Goal: Task Accomplishment & Management: Manage account settings

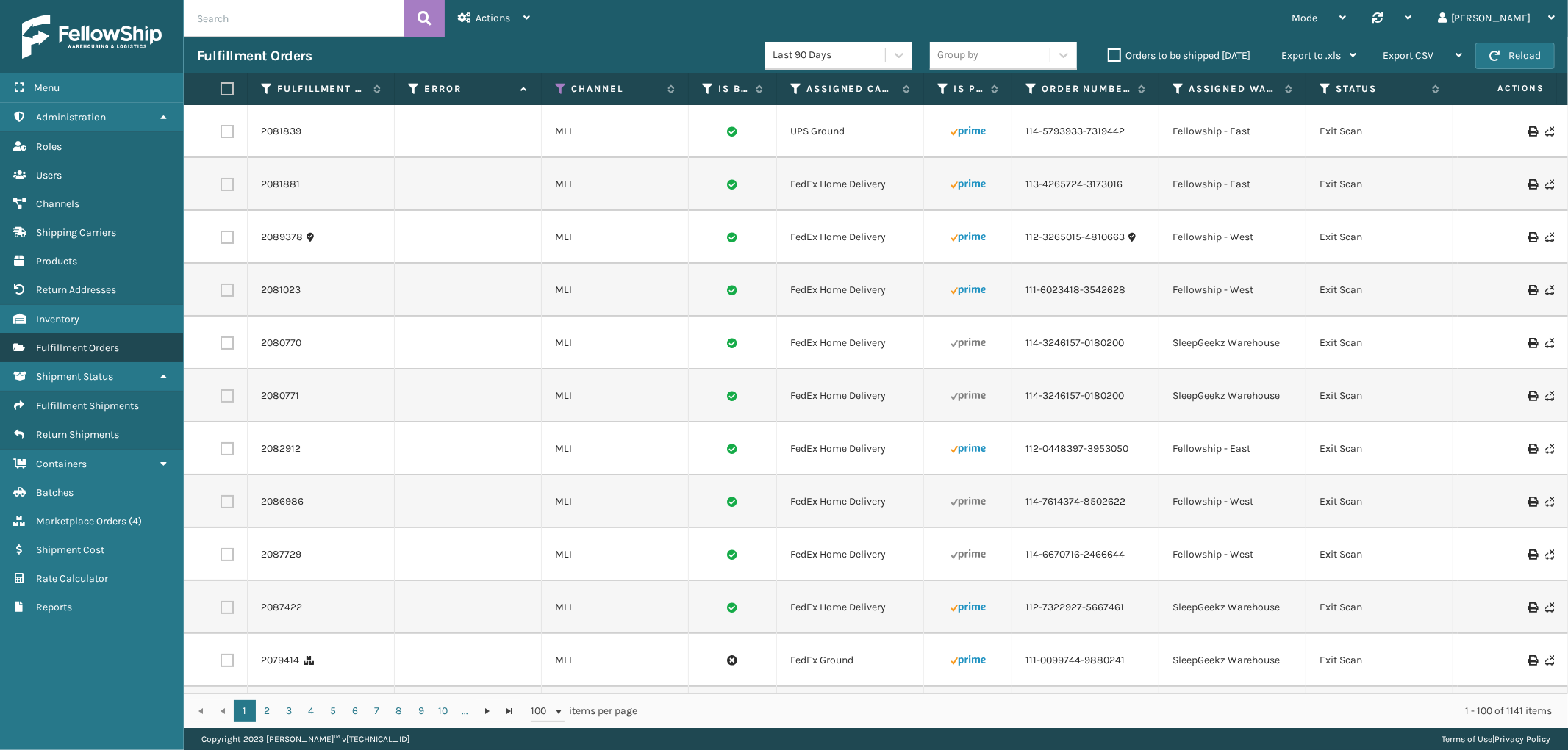
click at [57, 347] on link "Fulfillment Orders Fulfillment Orders" at bounding box center [91, 348] width 183 height 29
click at [76, 342] on span "Fulfillment Orders" at bounding box center [77, 348] width 83 height 12
click at [506, 5] on div "Actions" at bounding box center [494, 18] width 72 height 37
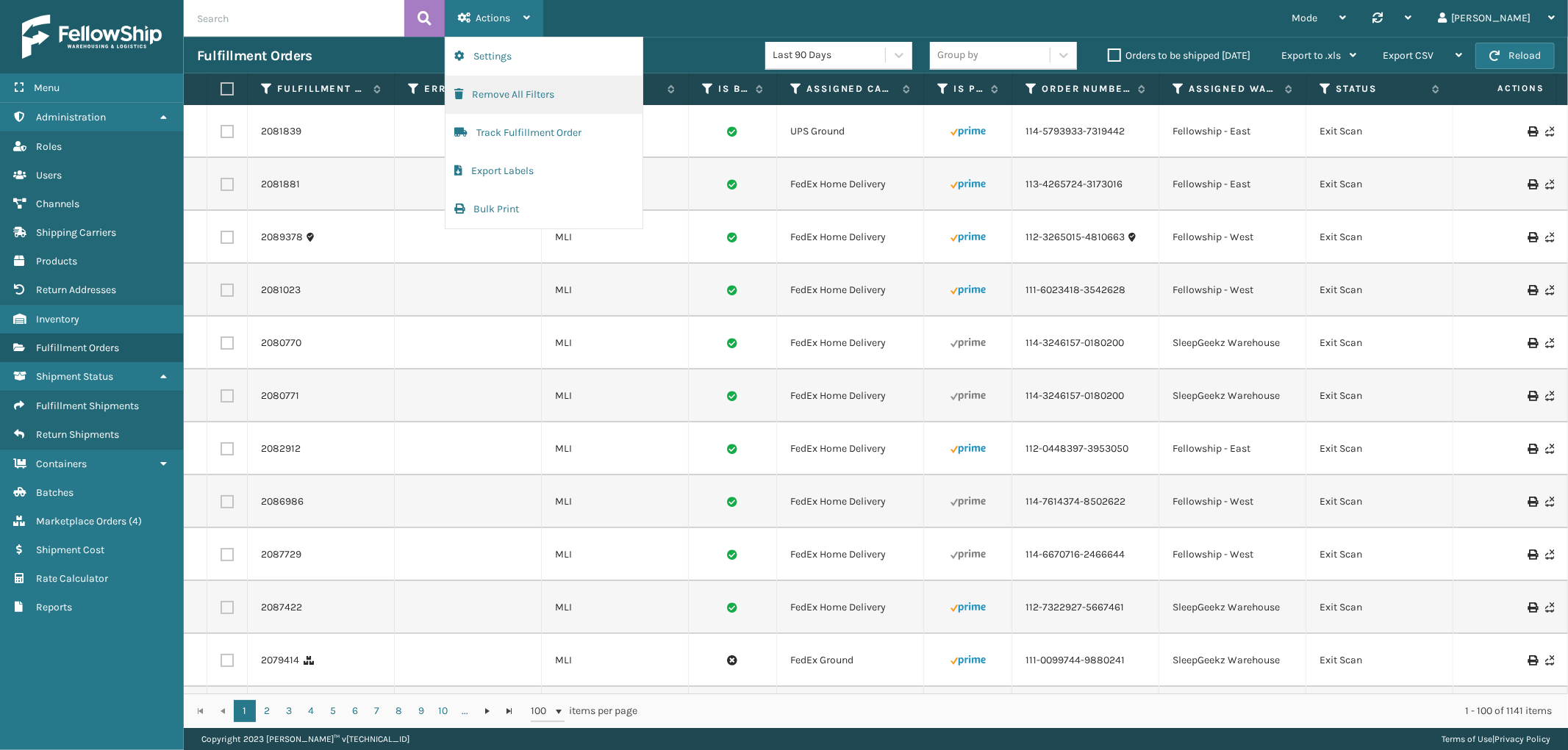
click at [493, 97] on button "Remove All Filters" at bounding box center [544, 95] width 197 height 38
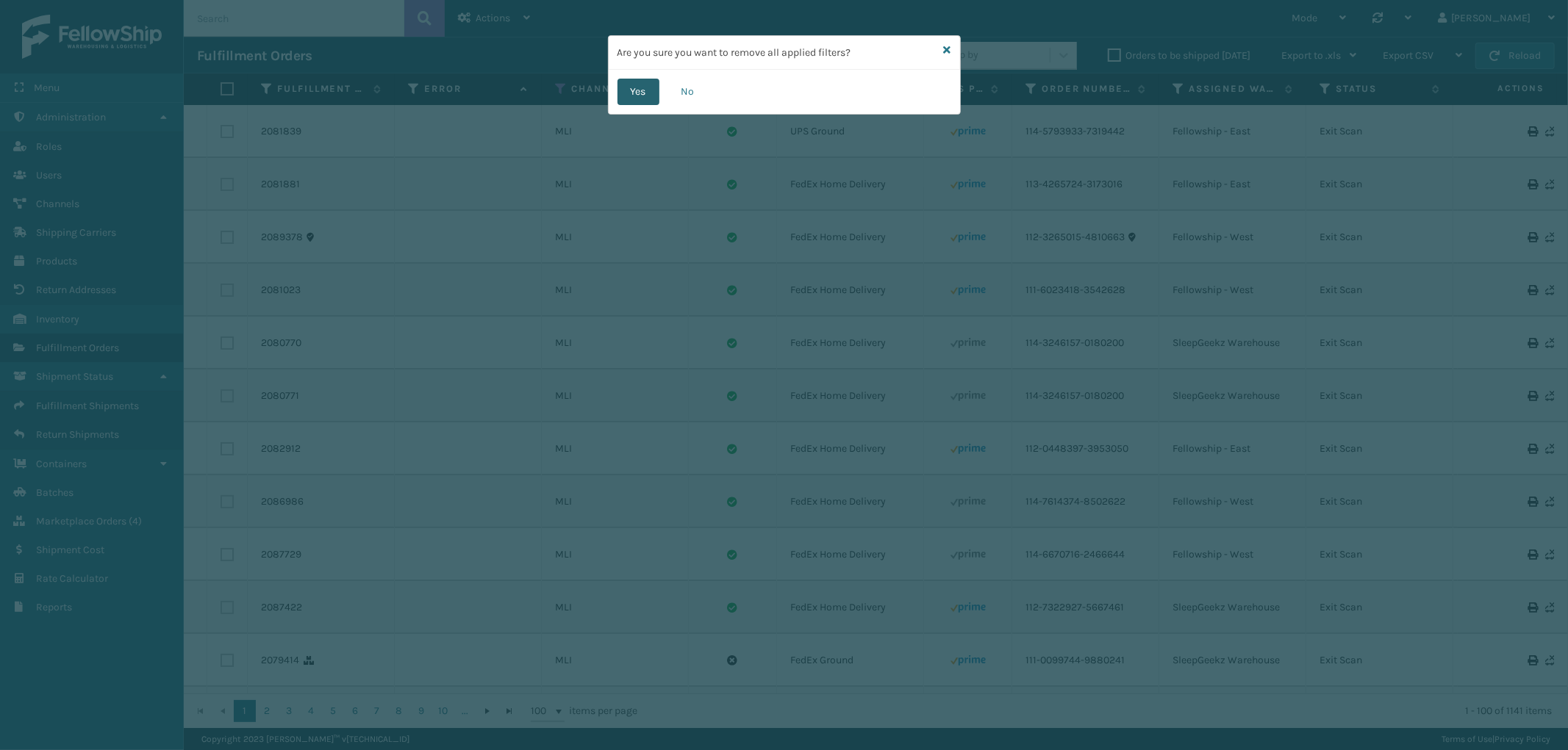
click at [641, 88] on button "Yes" at bounding box center [638, 92] width 42 height 26
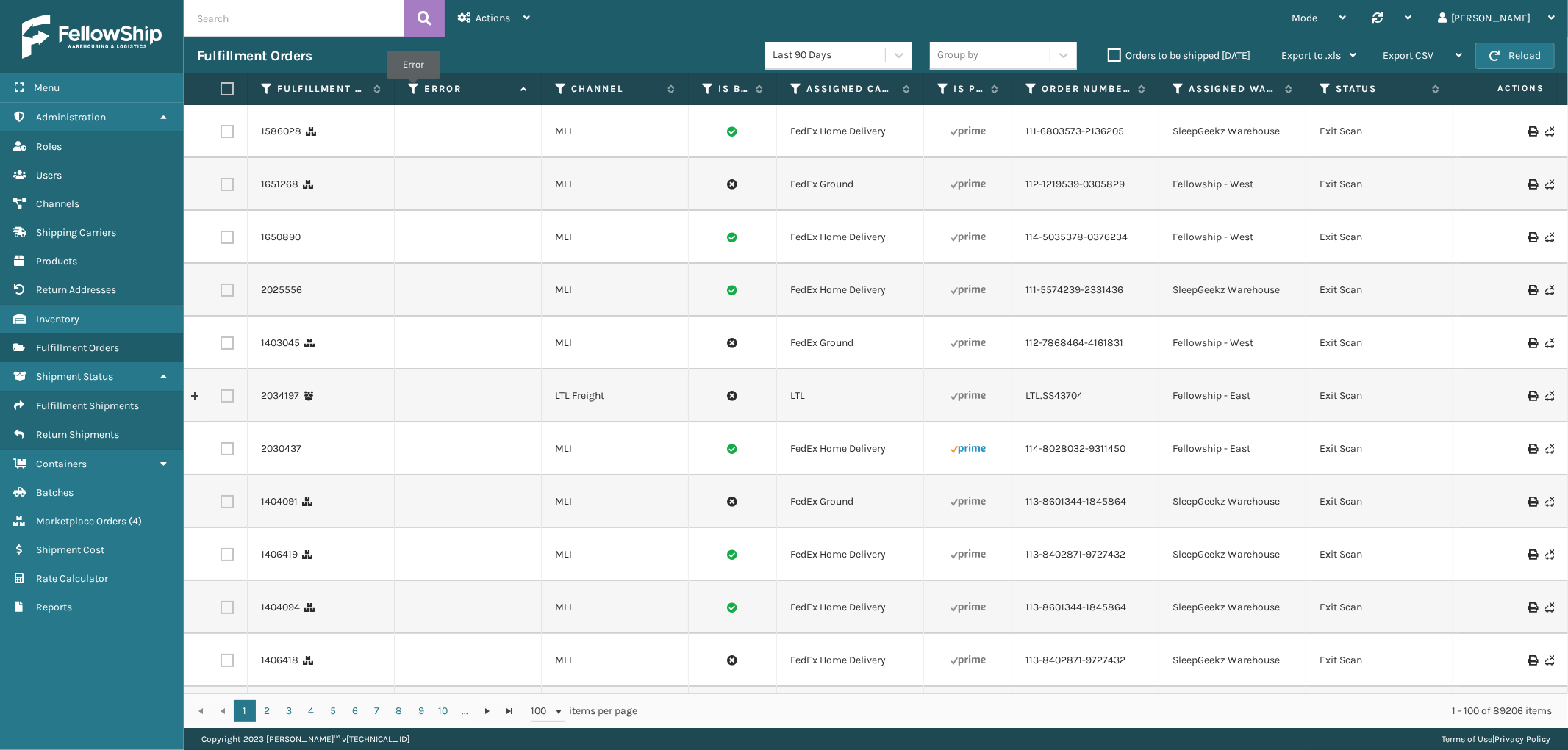
click at [413, 89] on icon at bounding box center [414, 89] width 12 height 13
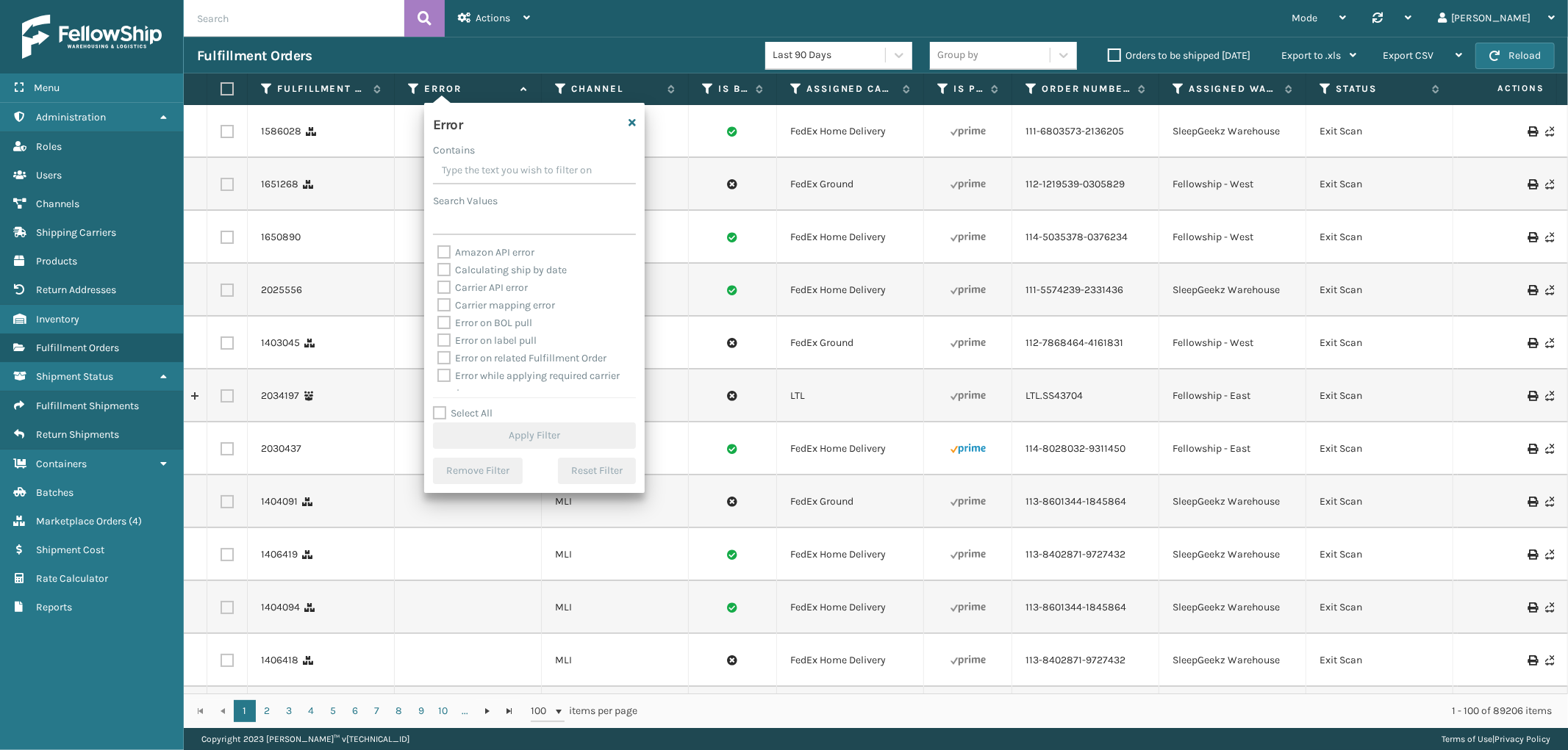
click at [443, 410] on label "Select All" at bounding box center [463, 413] width 60 height 12
click at [443, 407] on input "Select All" at bounding box center [544, 406] width 221 height 1
checkbox input "true"
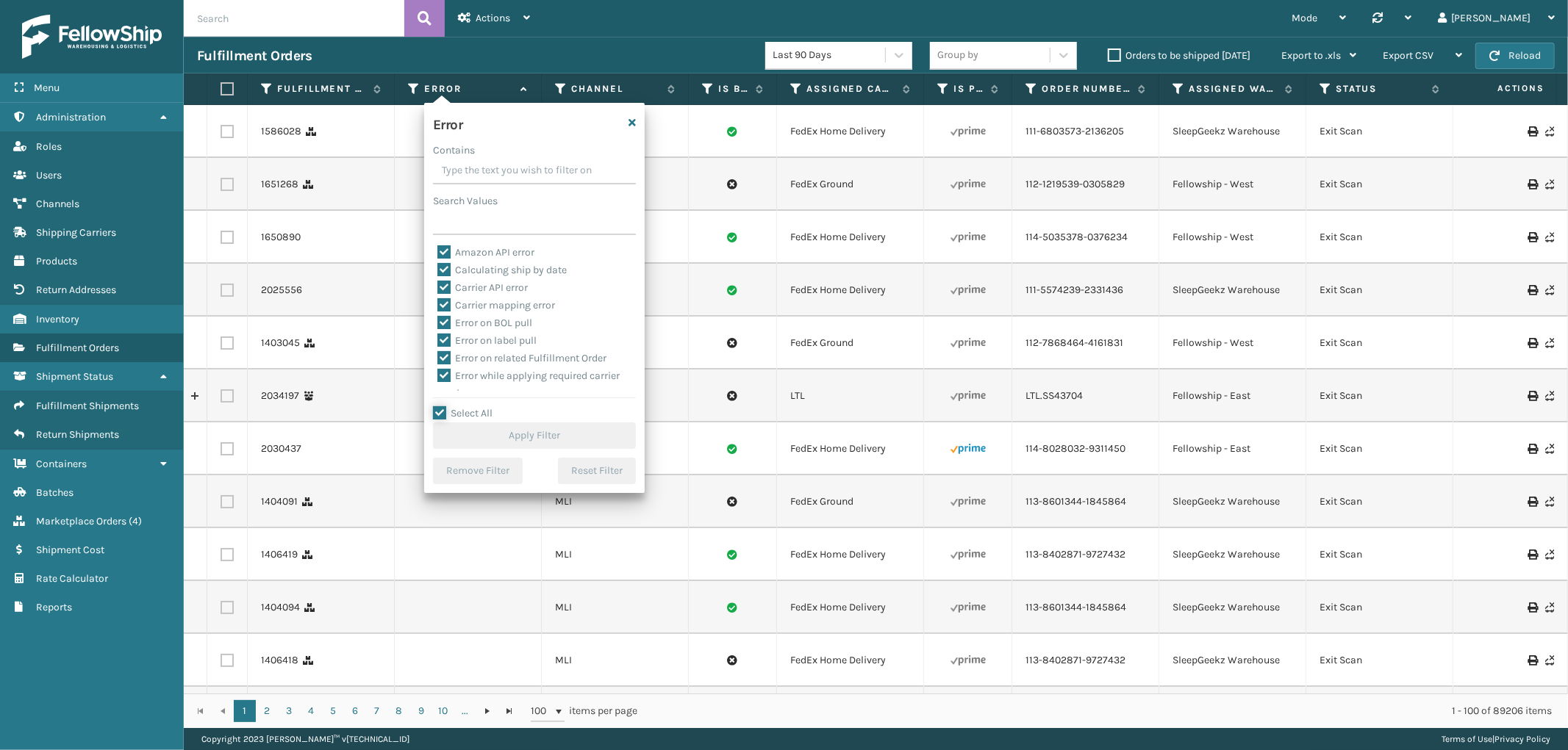
checkbox input "true"
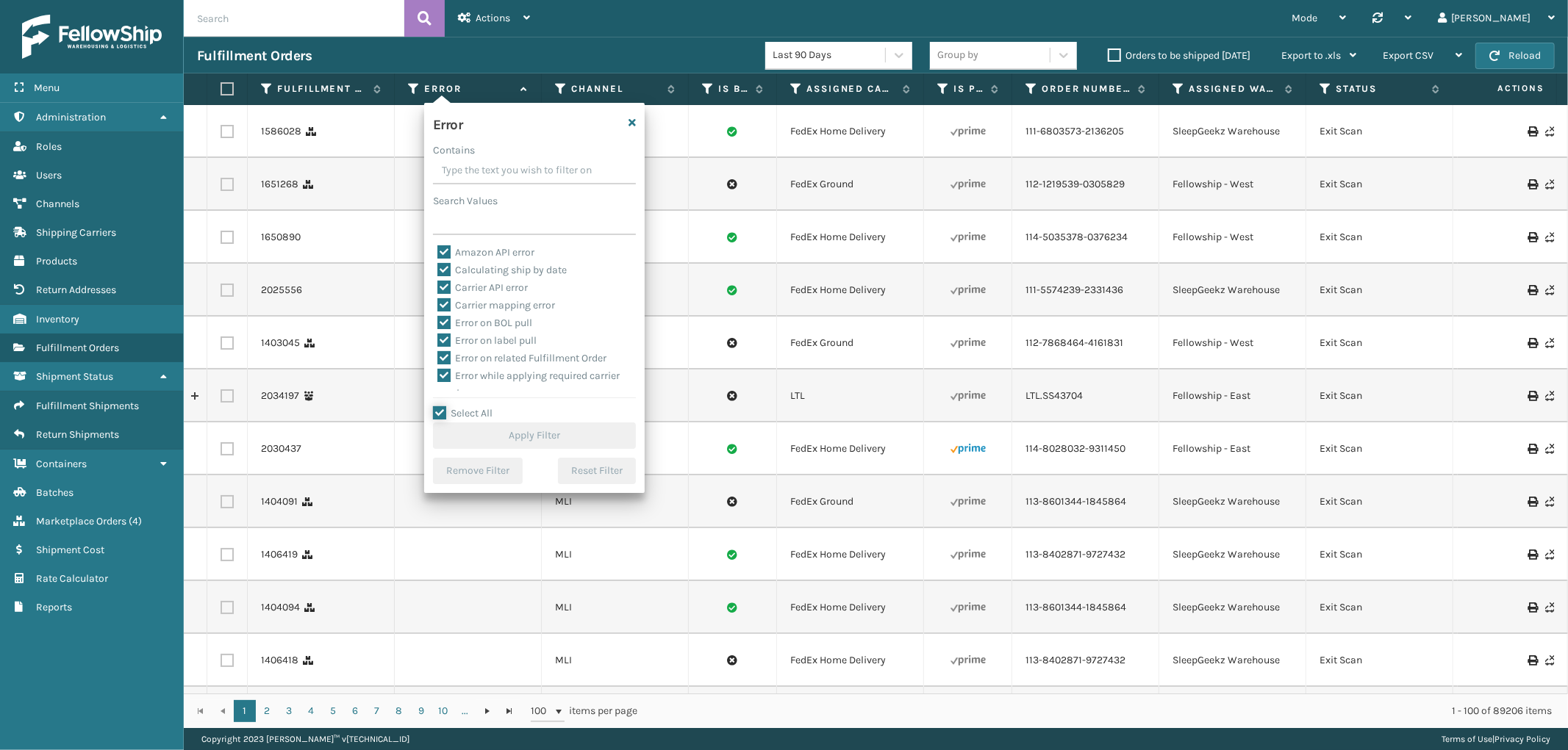
checkbox input "true"
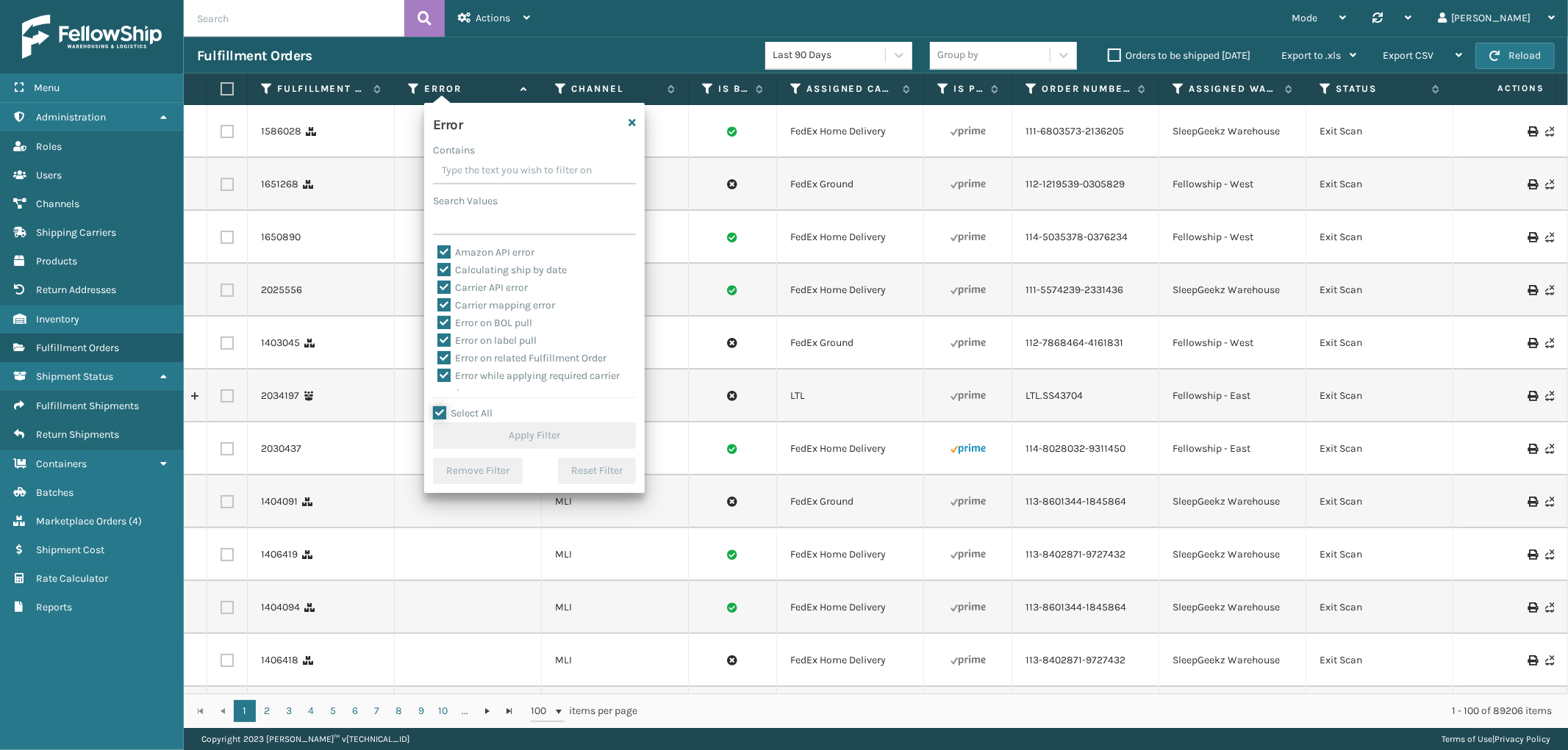
checkbox input "true"
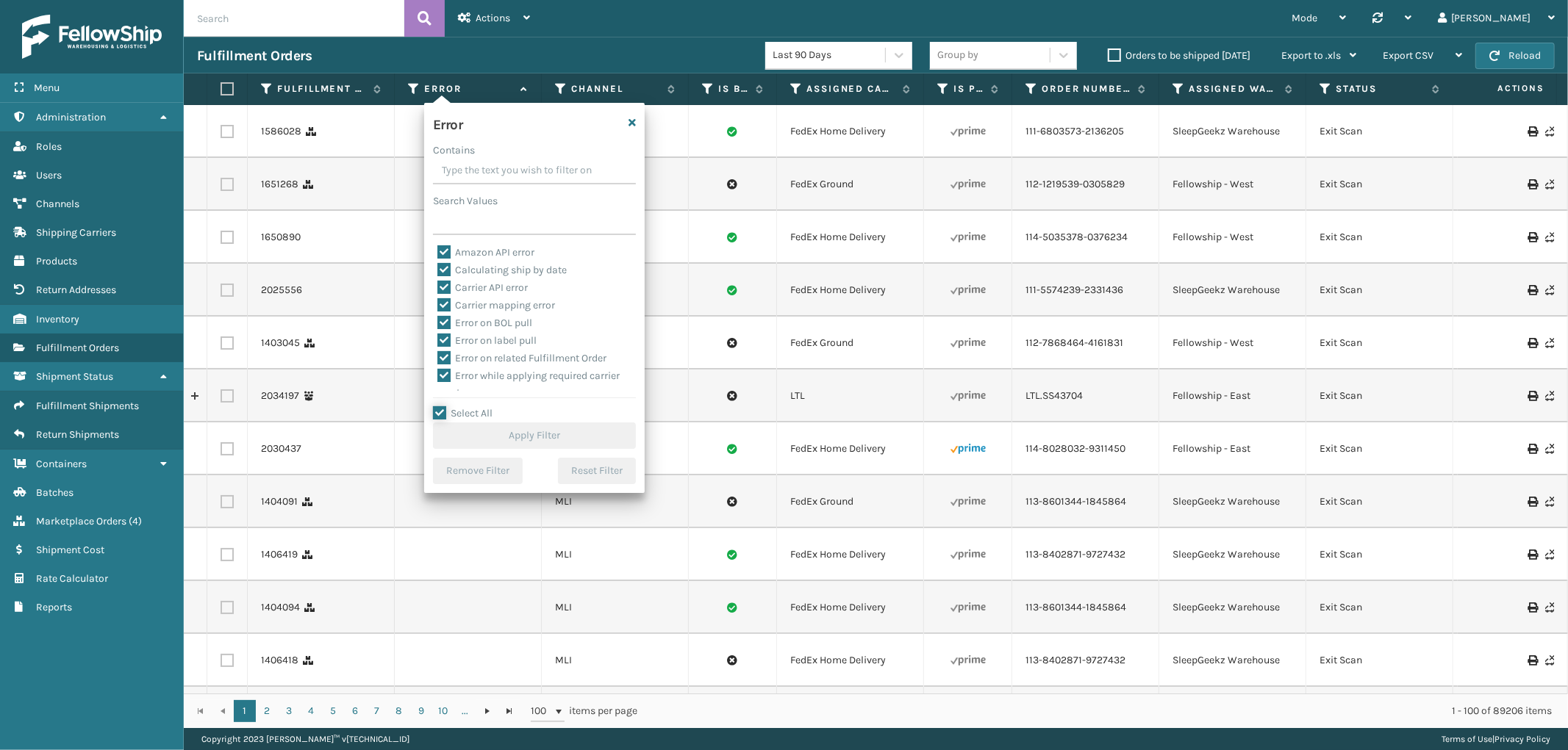
checkbox input "true"
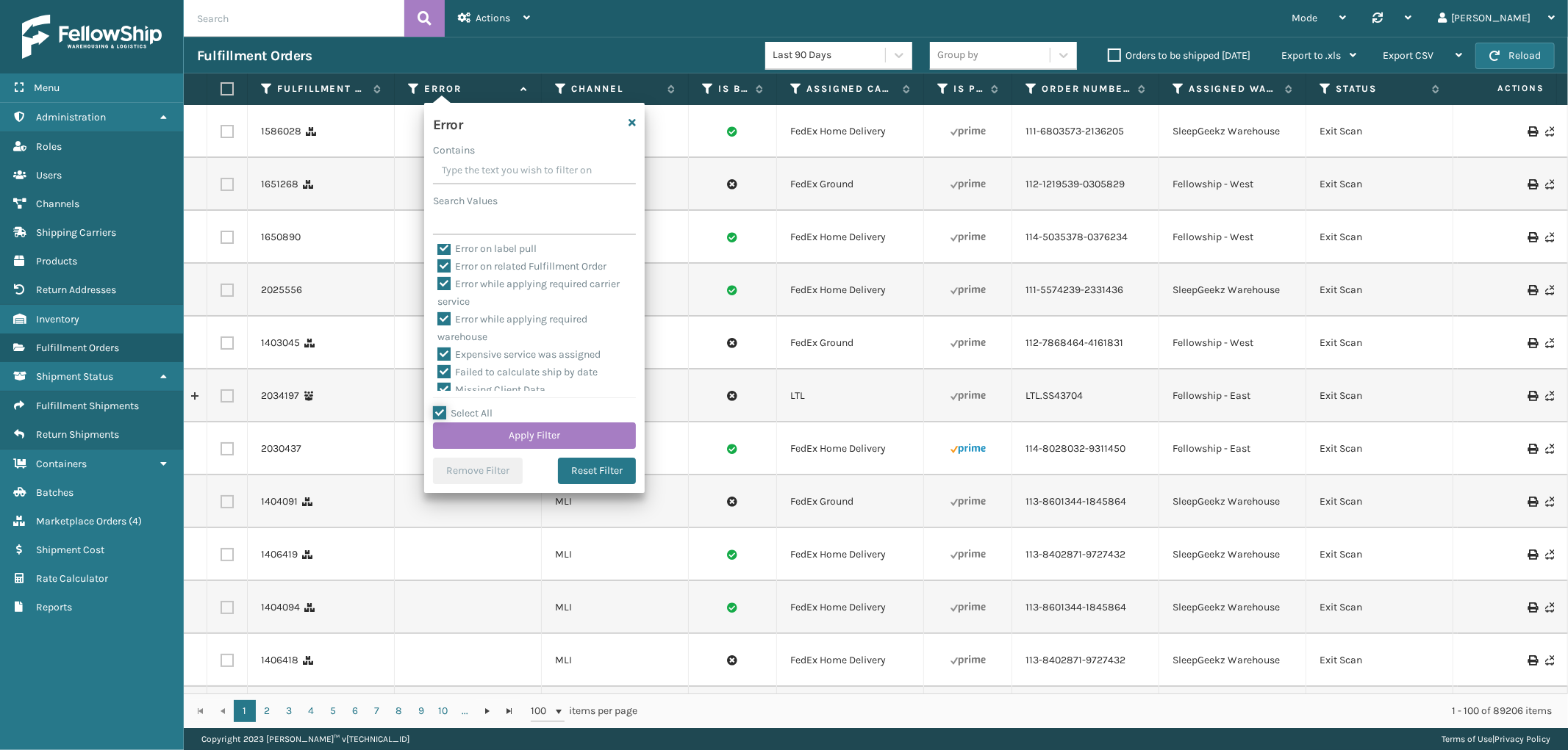
scroll to position [329, 0]
click at [499, 380] on label "To be cancelled" at bounding box center [481, 382] width 88 height 12
click at [438, 380] on input "To be cancelled" at bounding box center [438, 379] width 1 height 10
checkbox input "false"
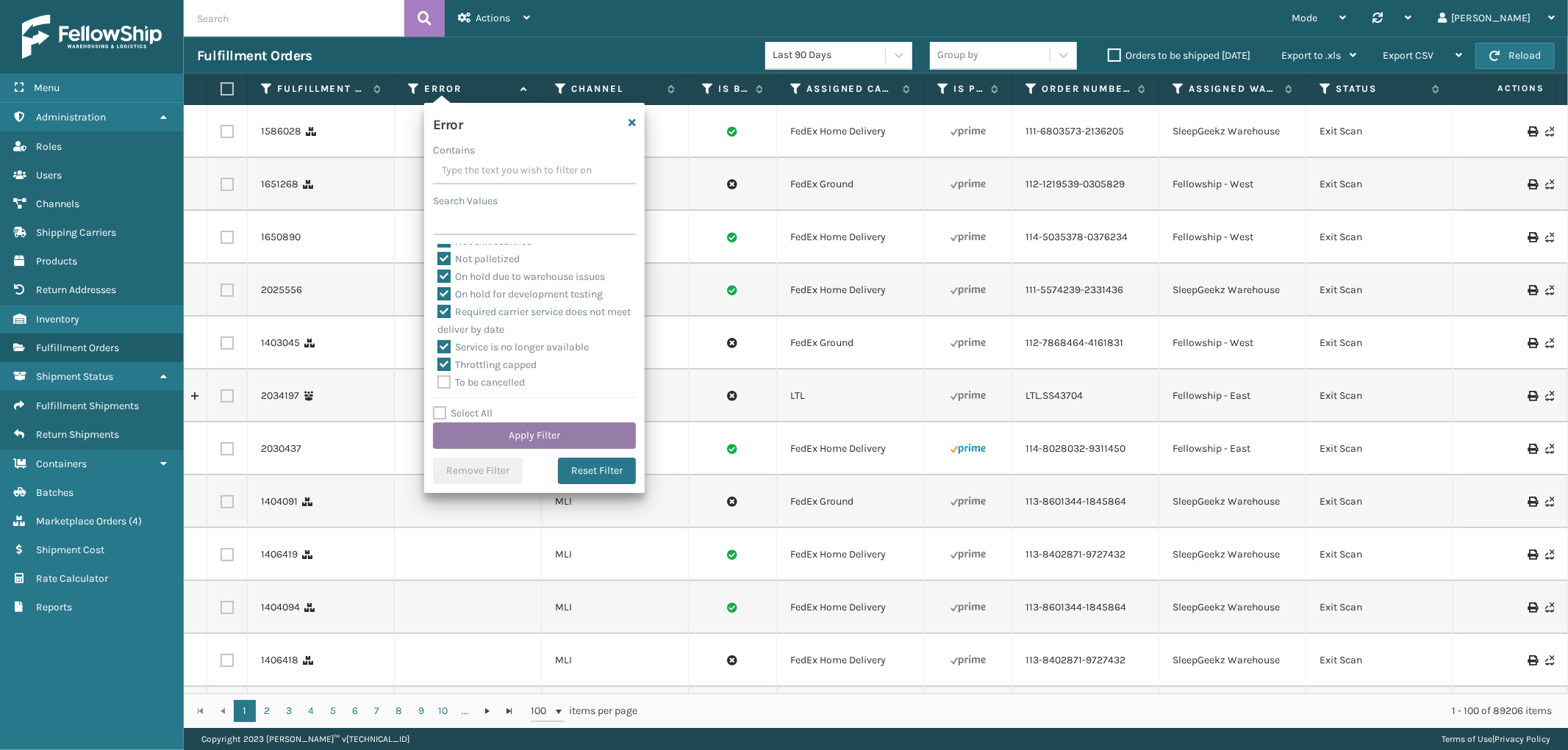
click at [488, 432] on button "Apply Filter" at bounding box center [535, 436] width 203 height 26
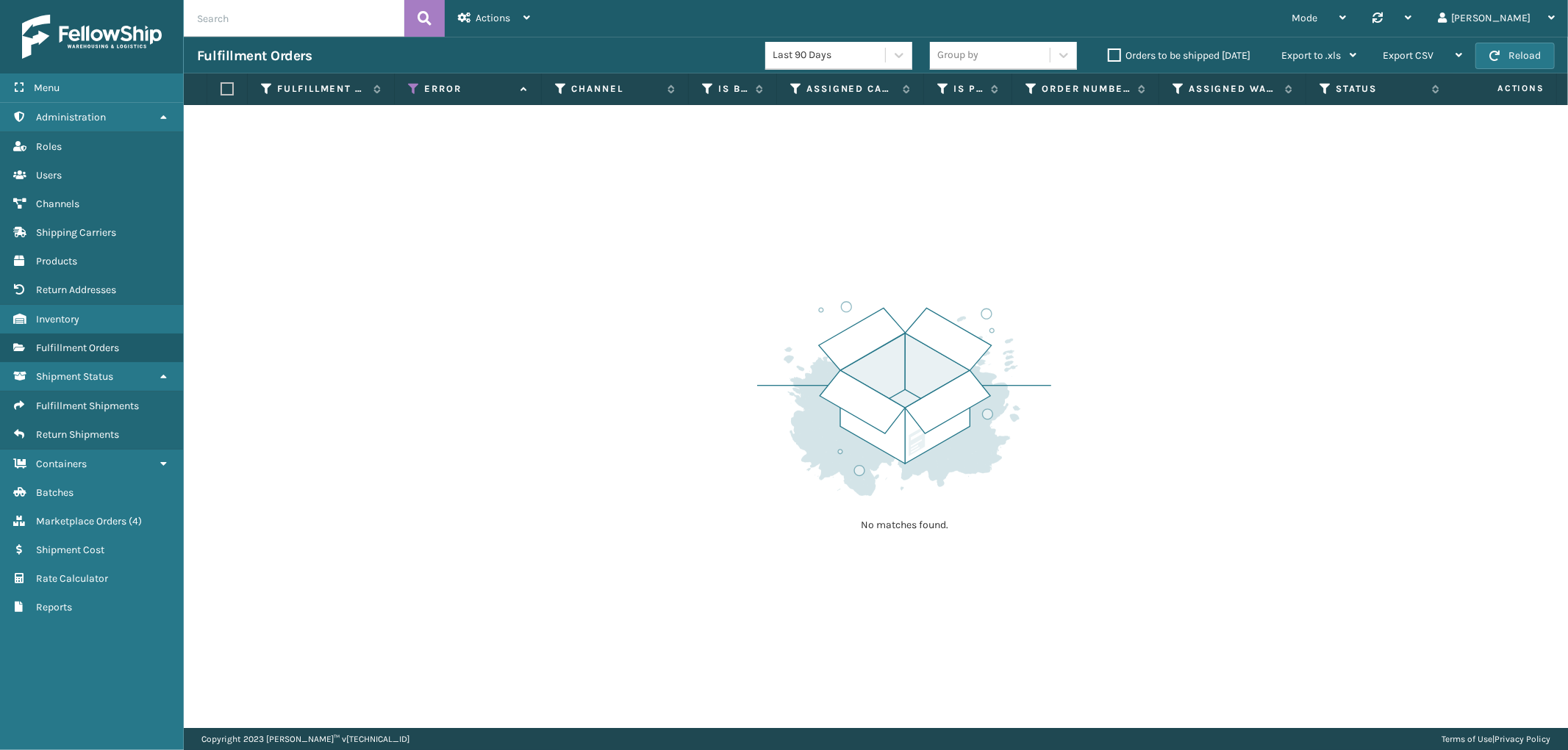
click at [420, 89] on div "Error" at bounding box center [468, 89] width 120 height 13
click at [449, 90] on label "Error" at bounding box center [468, 89] width 89 height 13
click at [416, 83] on icon at bounding box center [414, 89] width 12 height 13
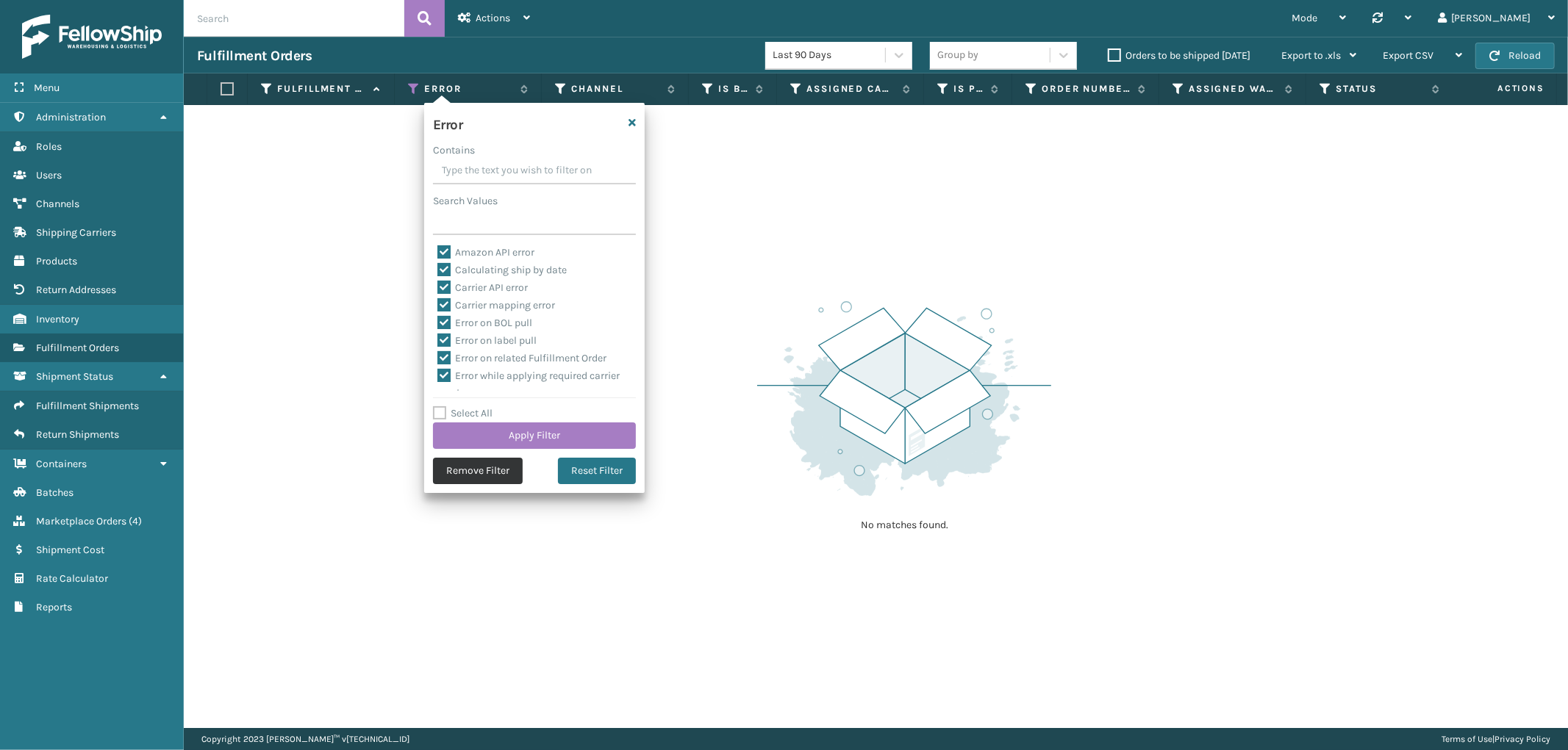
click at [475, 473] on button "Remove Filter" at bounding box center [478, 471] width 90 height 26
